Goal: Task Accomplishment & Management: Manage account settings

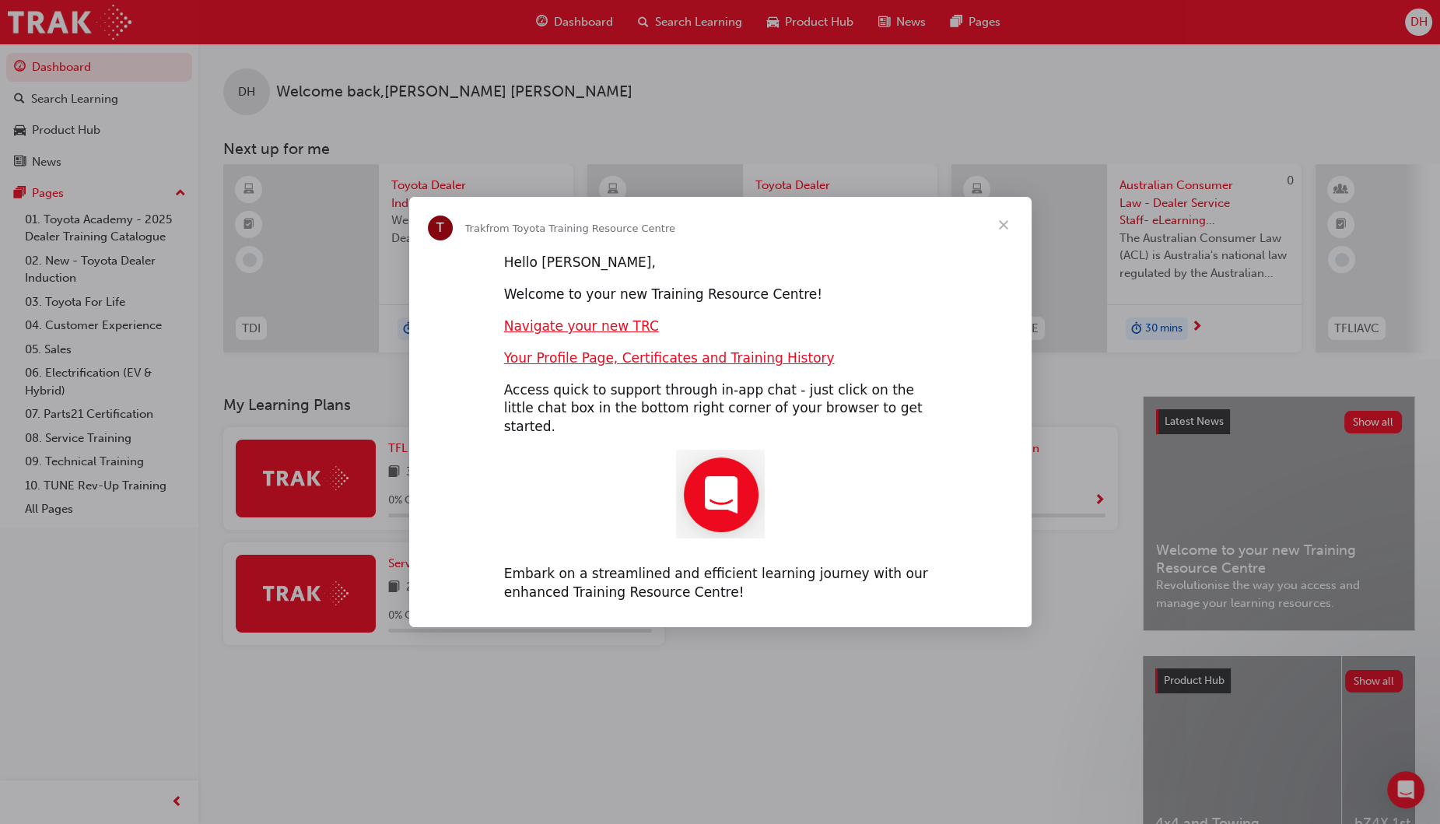
click at [1000, 234] on span "Close" at bounding box center [1004, 225] width 56 height 56
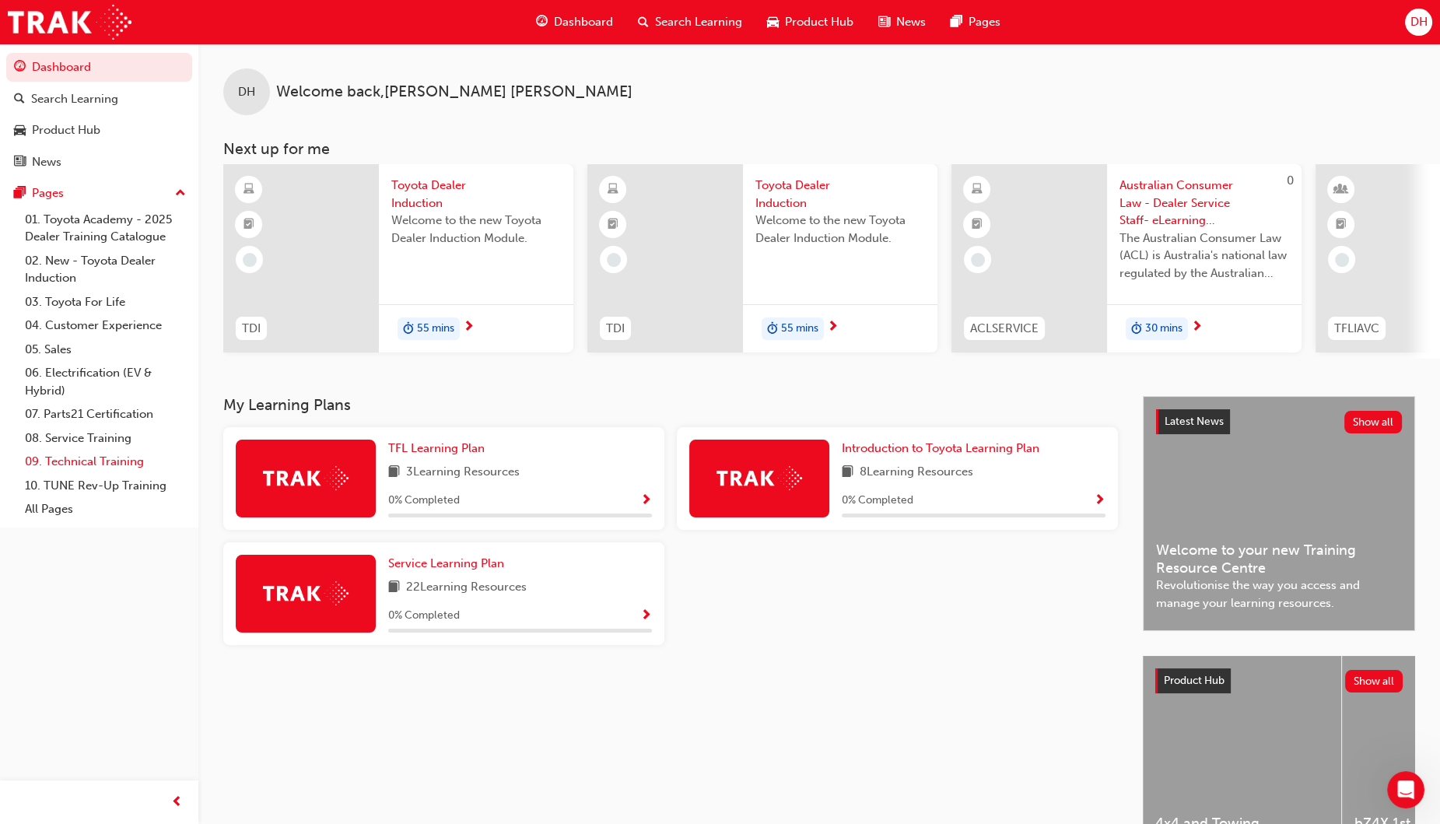
click at [73, 463] on link "09. Technical Training" at bounding box center [106, 462] width 174 height 24
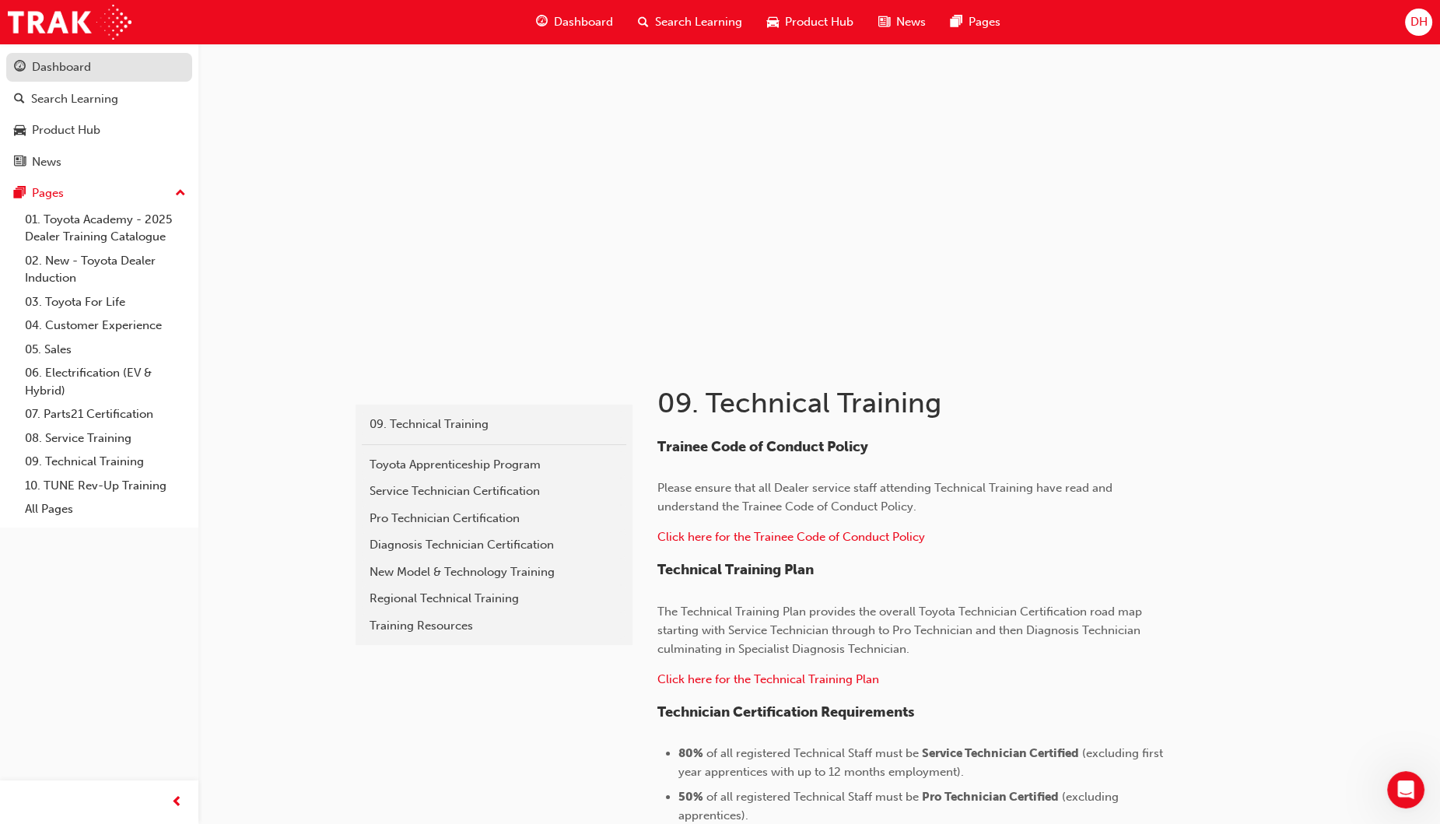
click at [37, 62] on div "Dashboard" at bounding box center [61, 67] width 59 height 18
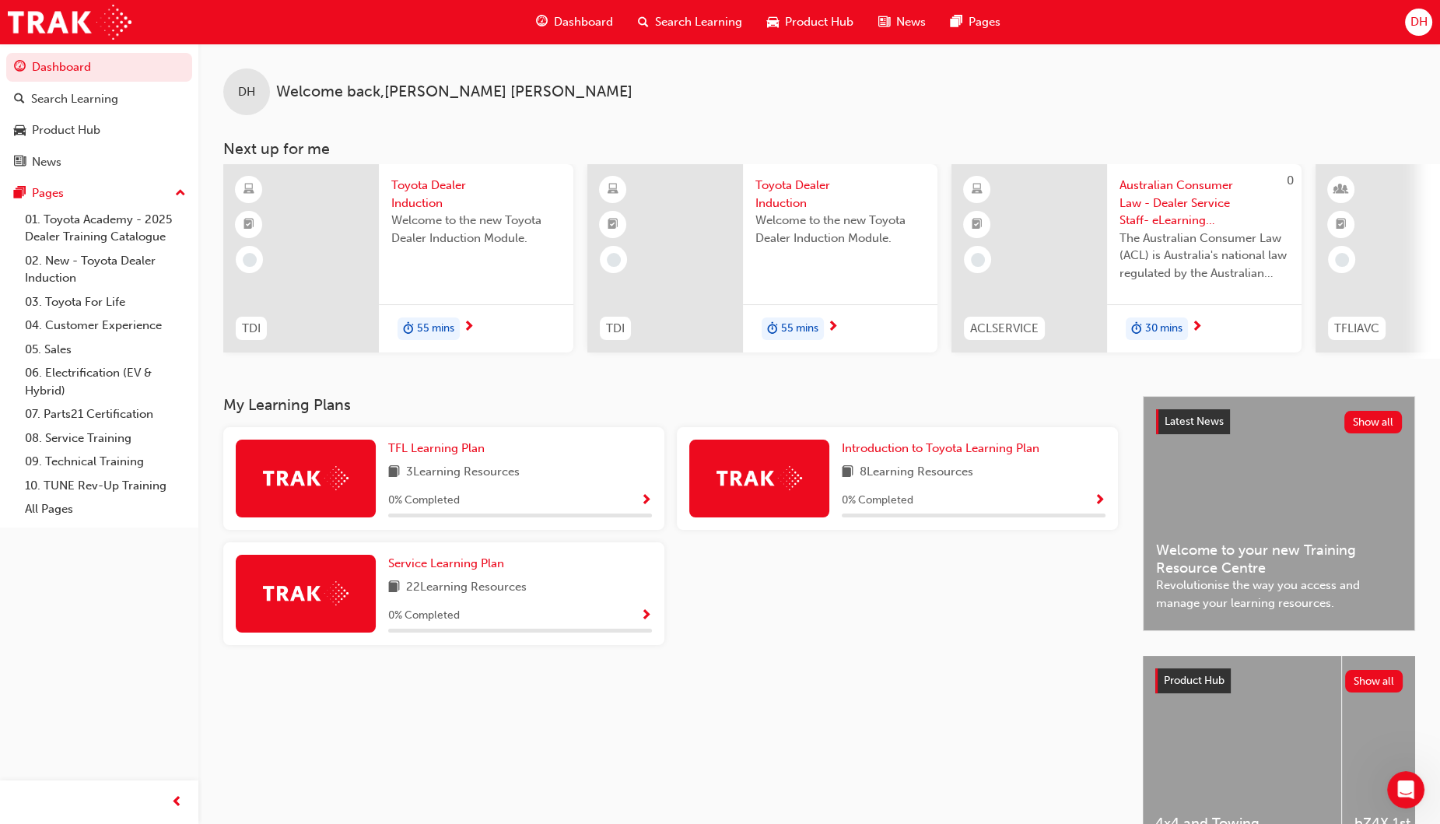
click at [1416, 16] on span "DH" at bounding box center [1418, 22] width 17 height 18
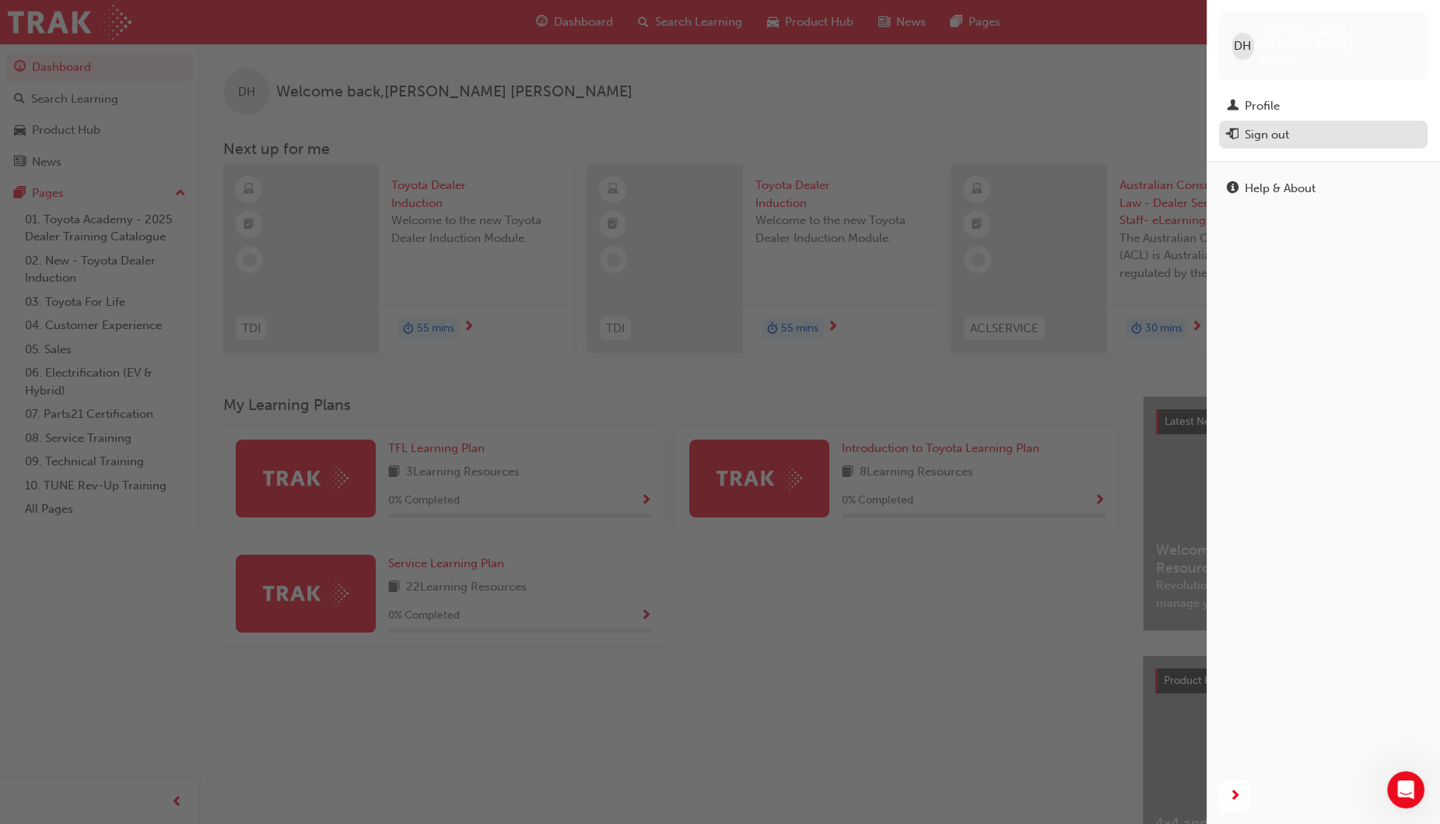
click at [1268, 126] on div "Sign out" at bounding box center [1267, 135] width 44 height 18
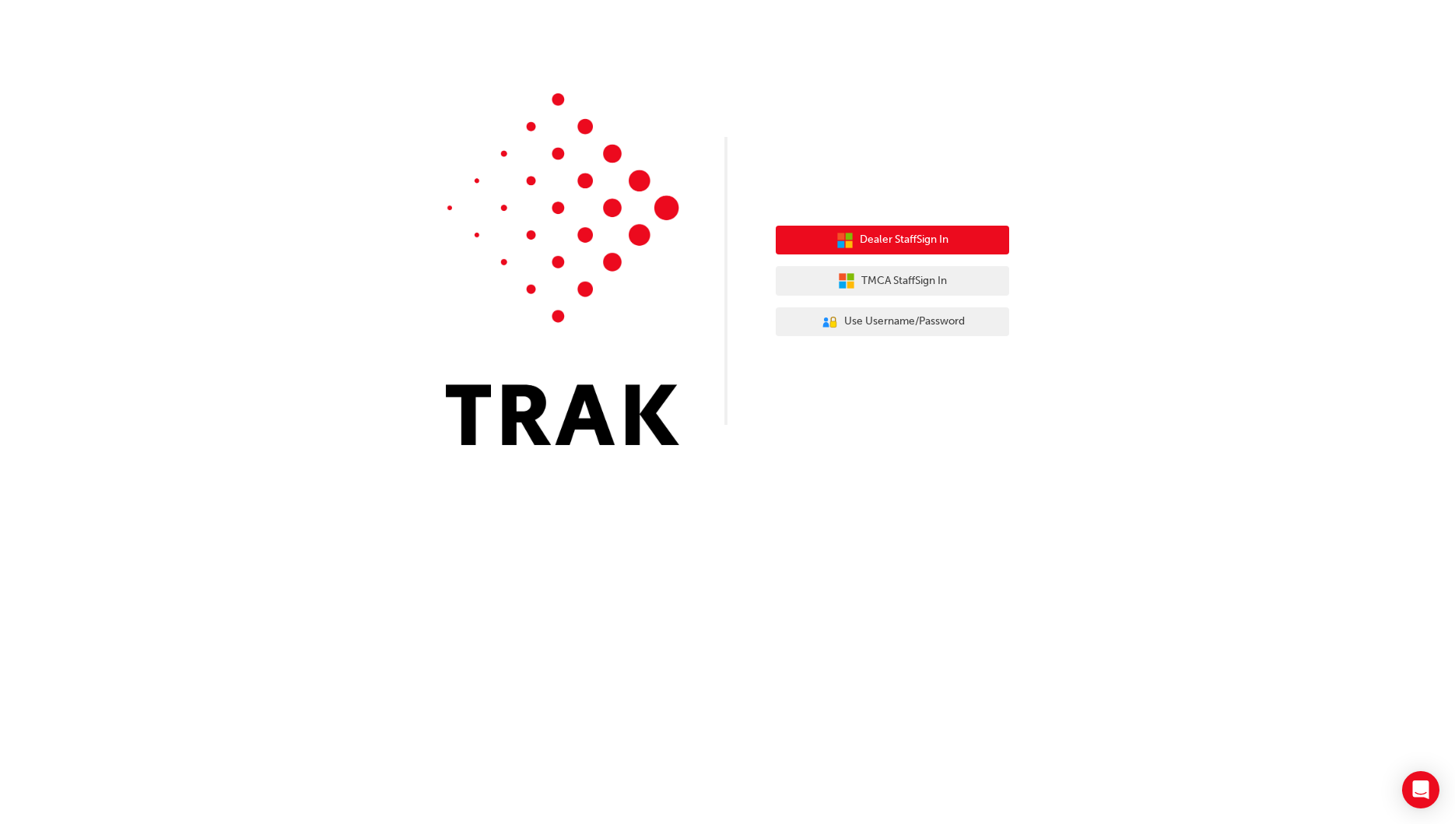
click at [909, 237] on span "Dealer Staff Sign In" at bounding box center [904, 240] width 89 height 18
